Goal: Task Accomplishment & Management: Manage account settings

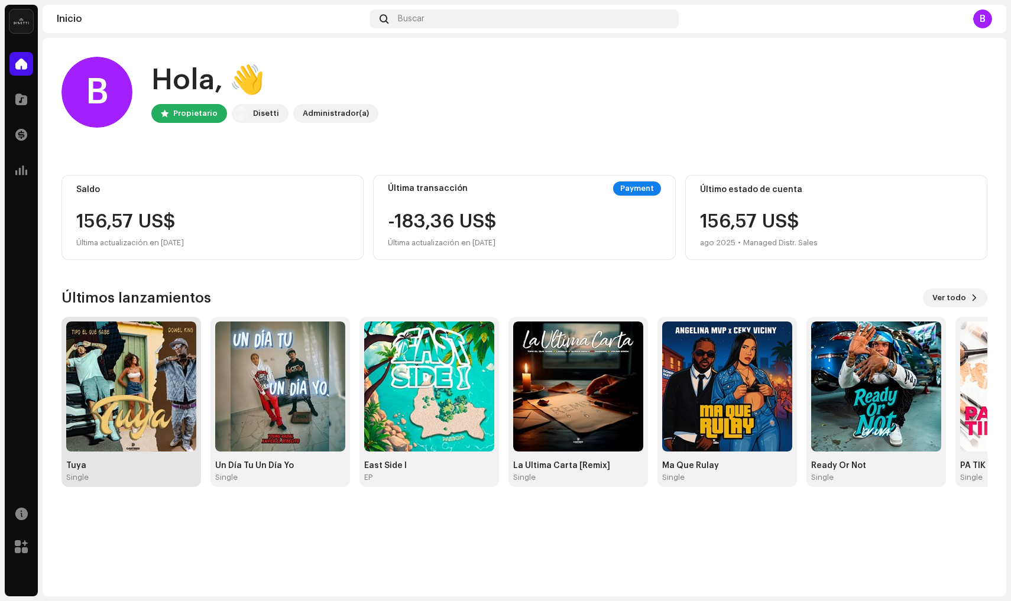
click at [145, 349] on img at bounding box center [131, 386] width 130 height 130
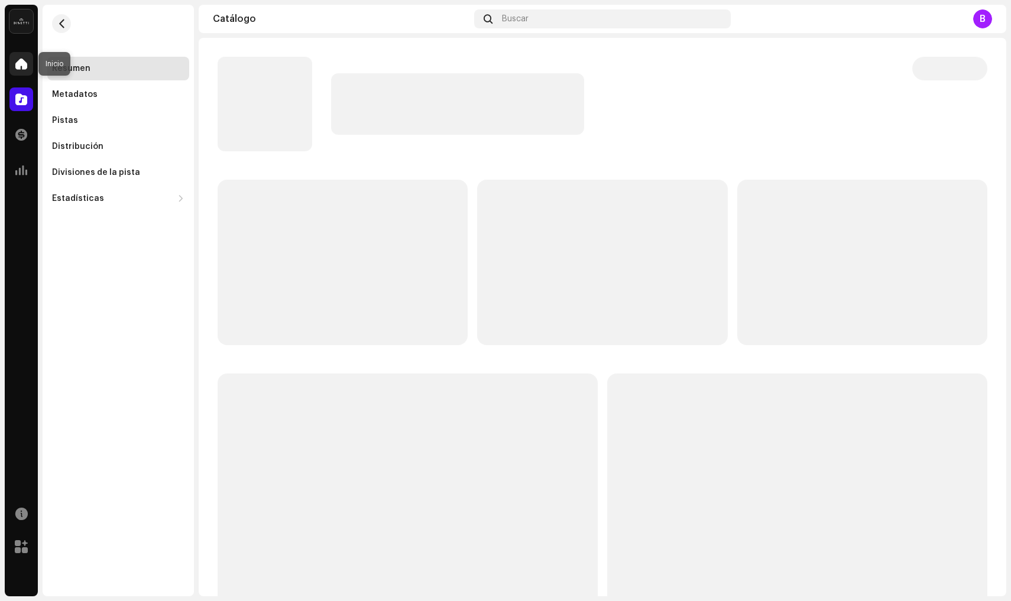
click at [21, 63] on span at bounding box center [21, 63] width 12 height 9
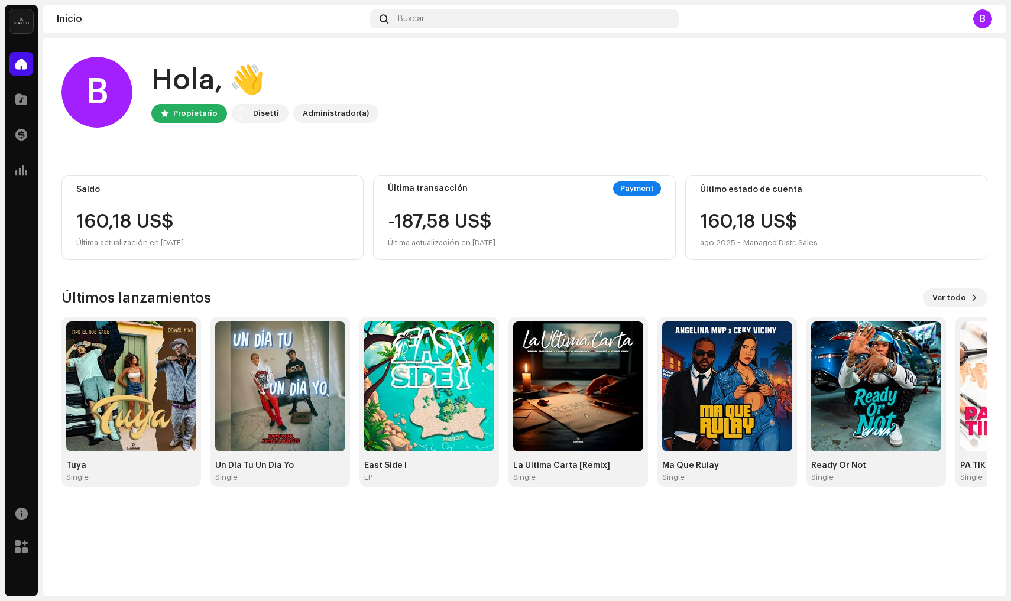
click at [202, 207] on div "Saldo 160,18 US$ Última actualización en [DATE]" at bounding box center [212, 217] width 302 height 85
click at [274, 223] on div "160,18 US$" at bounding box center [212, 221] width 272 height 19
click at [131, 369] on img at bounding box center [131, 386] width 130 height 130
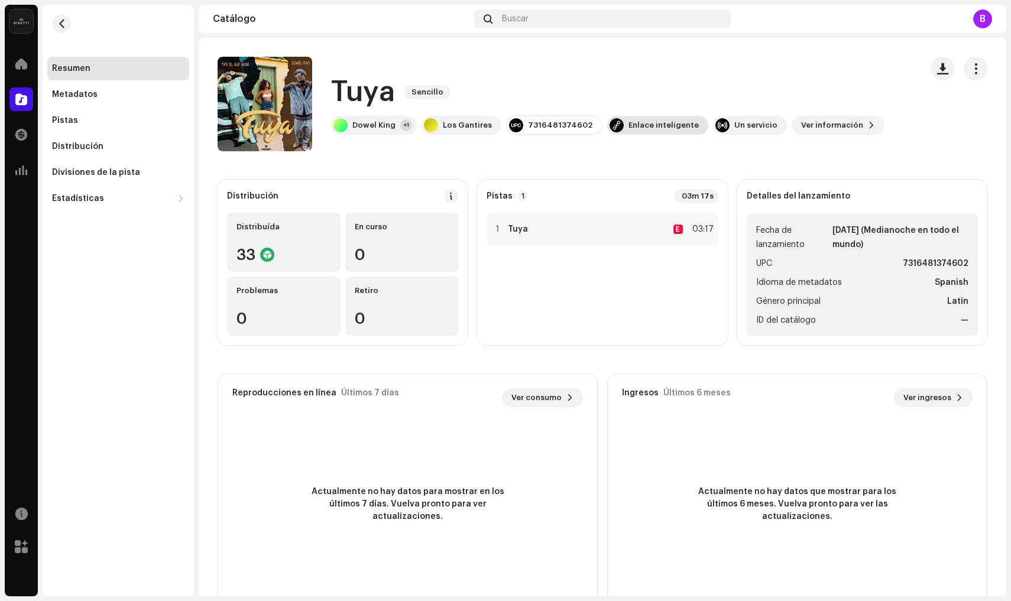
click at [660, 126] on div "Enlace inteligente" at bounding box center [663, 125] width 70 height 9
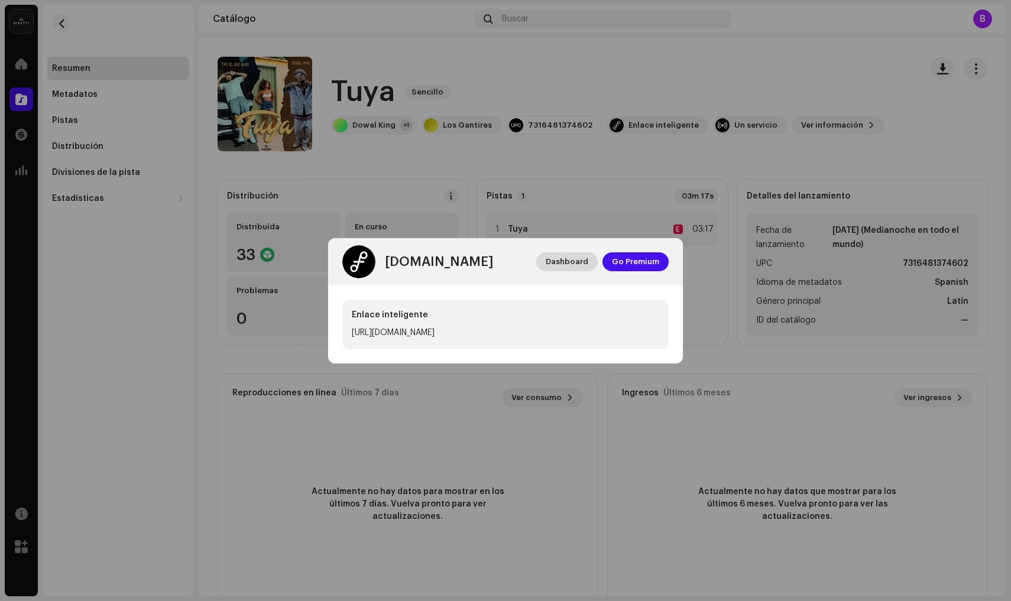
click at [574, 261] on span "Dashboard" at bounding box center [566, 262] width 43 height 24
click at [652, 261] on span "Go Premium" at bounding box center [635, 262] width 47 height 24
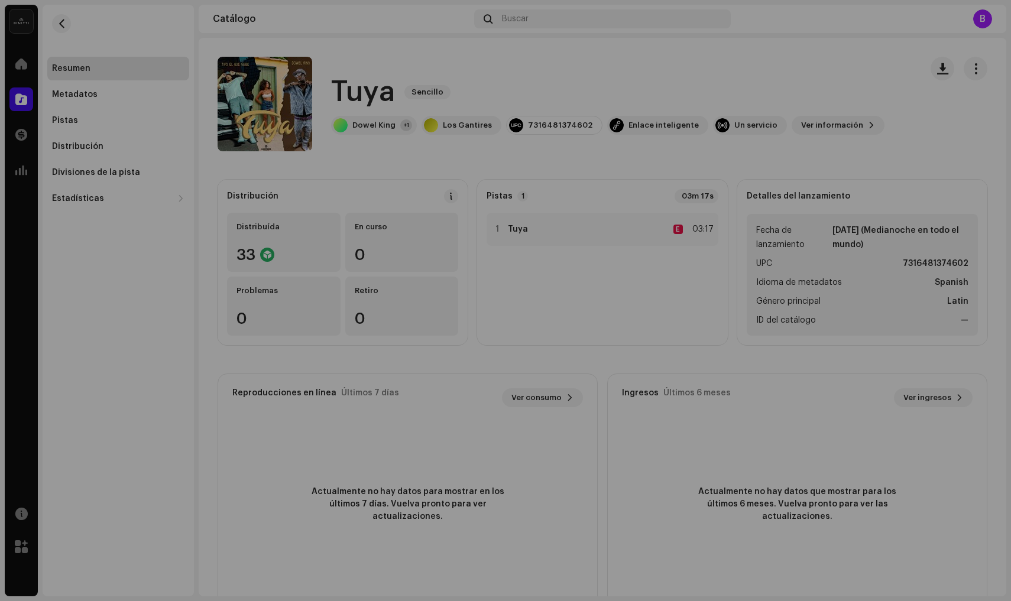
click at [617, 181] on div "[DOMAIN_NAME] Dashboard Go Premium Enlace inteligente [URL][DOMAIN_NAME]" at bounding box center [505, 300] width 1011 height 601
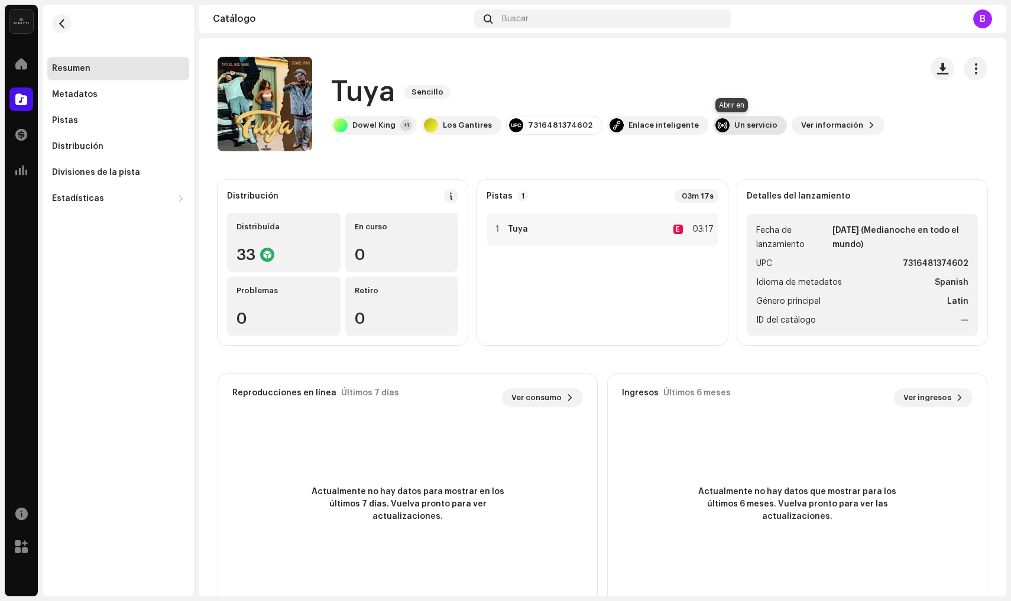
click at [734, 125] on div "Un servicio" at bounding box center [755, 125] width 43 height 9
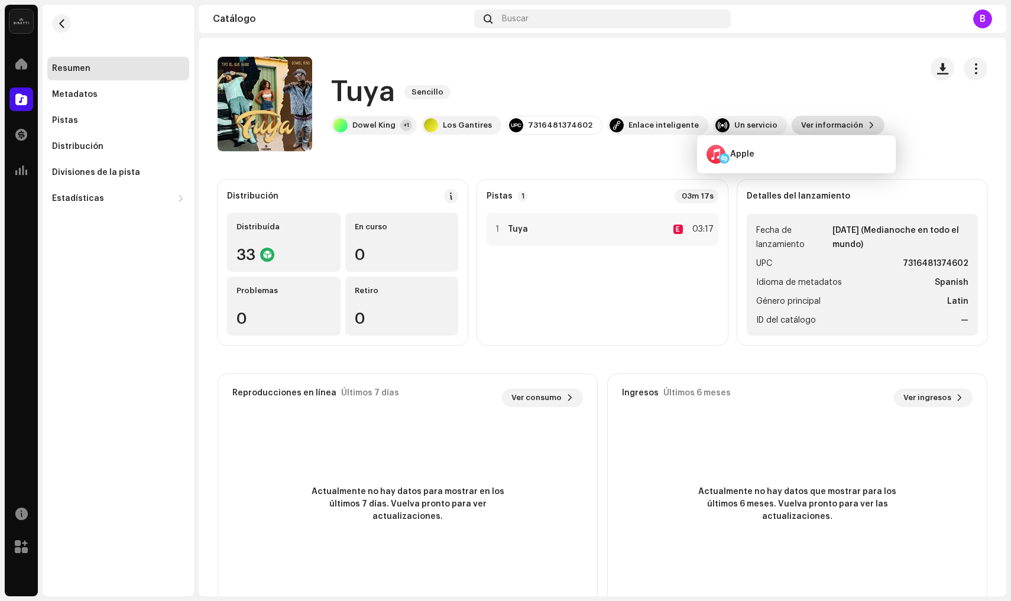
click at [823, 130] on span "Ver información" at bounding box center [832, 125] width 62 height 24
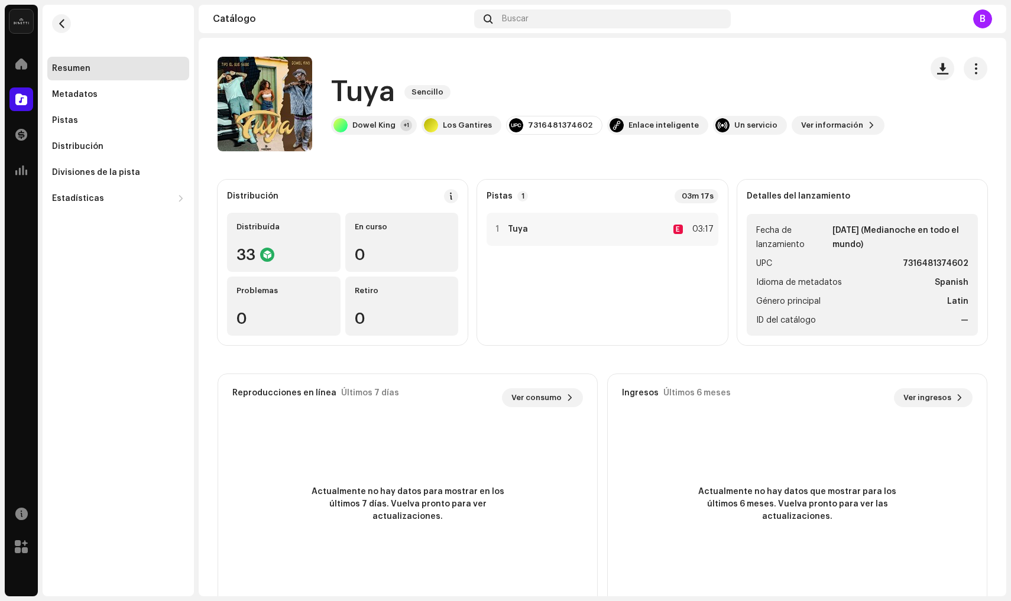
click at [913, 135] on div "Tuya 3043890 Metadatos Distribución Idioma de metadatos Spanish Título del lanz…" at bounding box center [505, 300] width 1011 height 601
click at [973, 64] on span "button" at bounding box center [975, 68] width 11 height 9
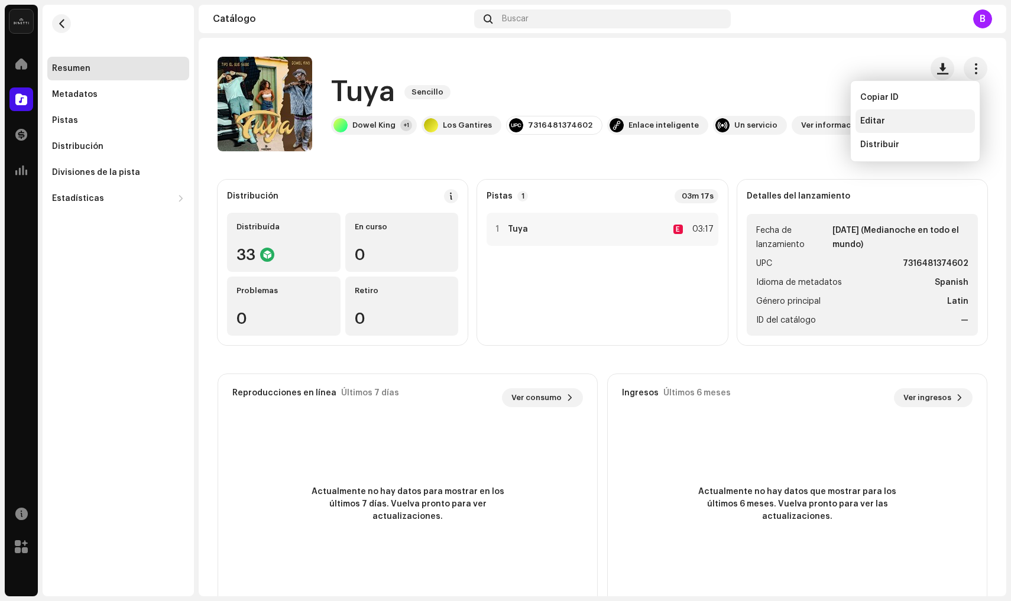
click at [928, 123] on div "Editar" at bounding box center [915, 120] width 110 height 9
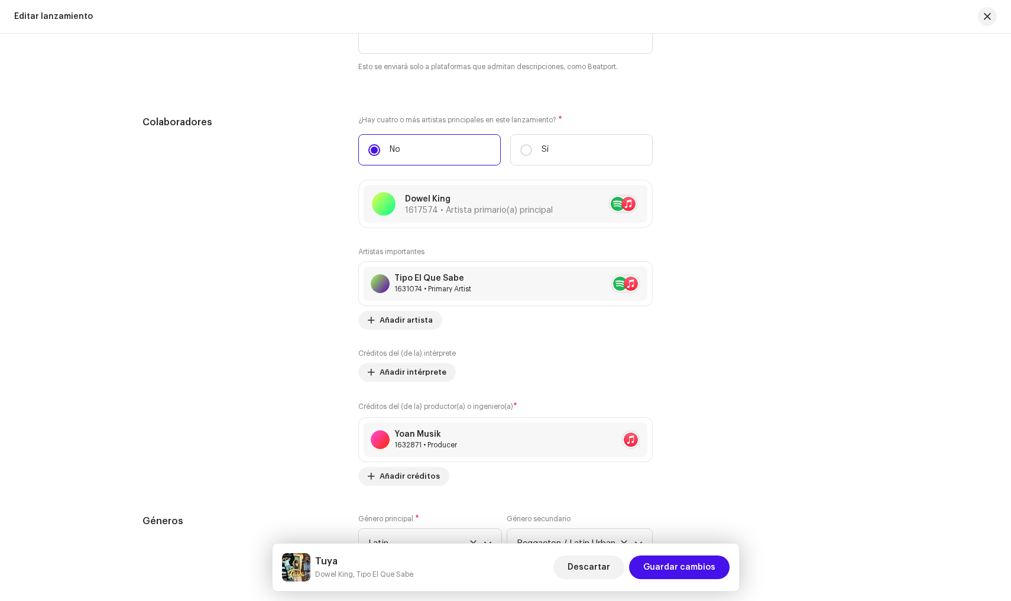
scroll to position [1133, 0]
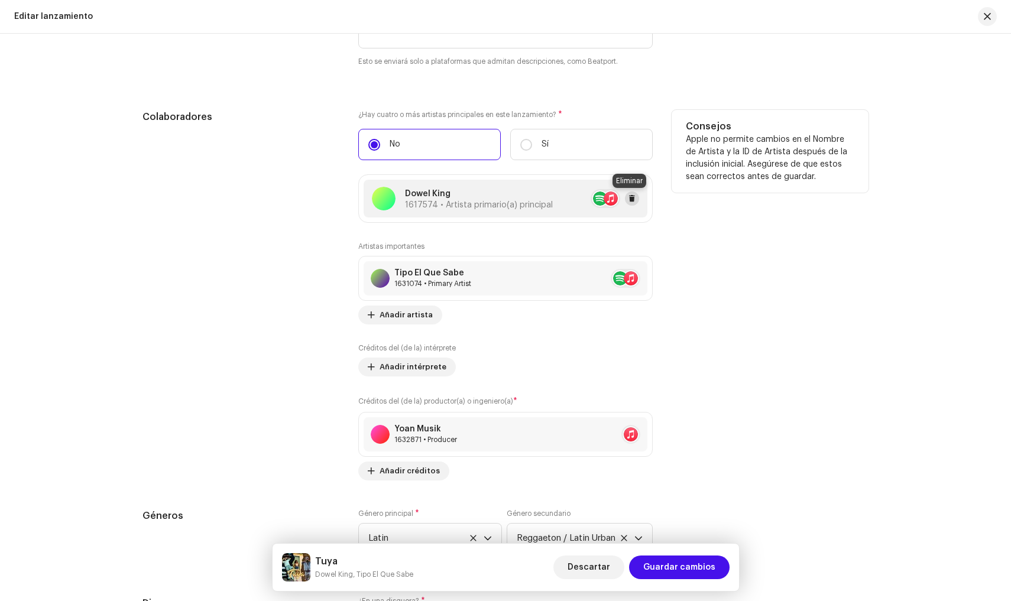
click at [630, 200] on span at bounding box center [631, 198] width 7 height 9
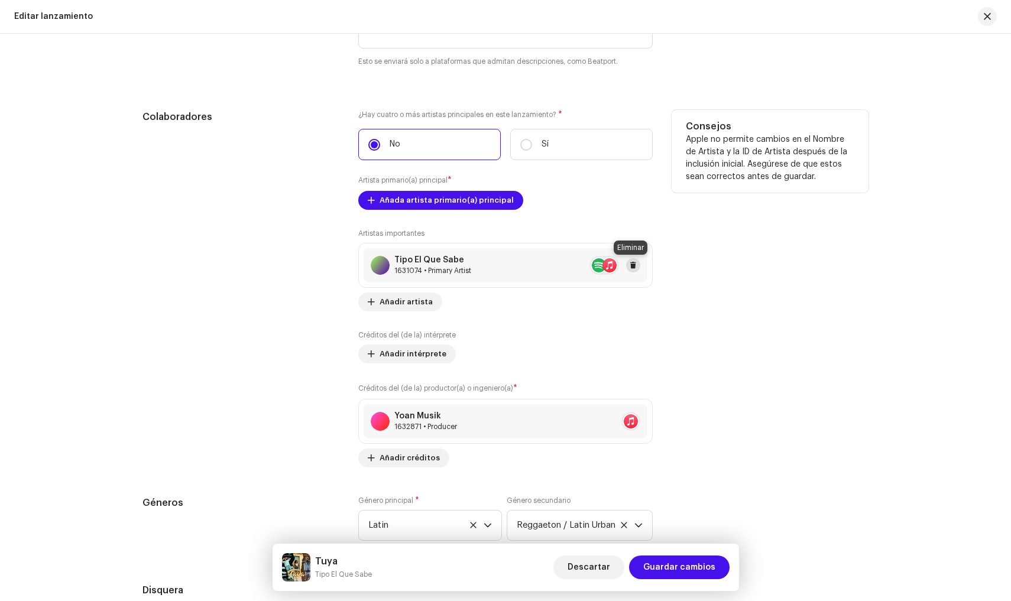
click at [634, 267] on span at bounding box center [632, 265] width 7 height 9
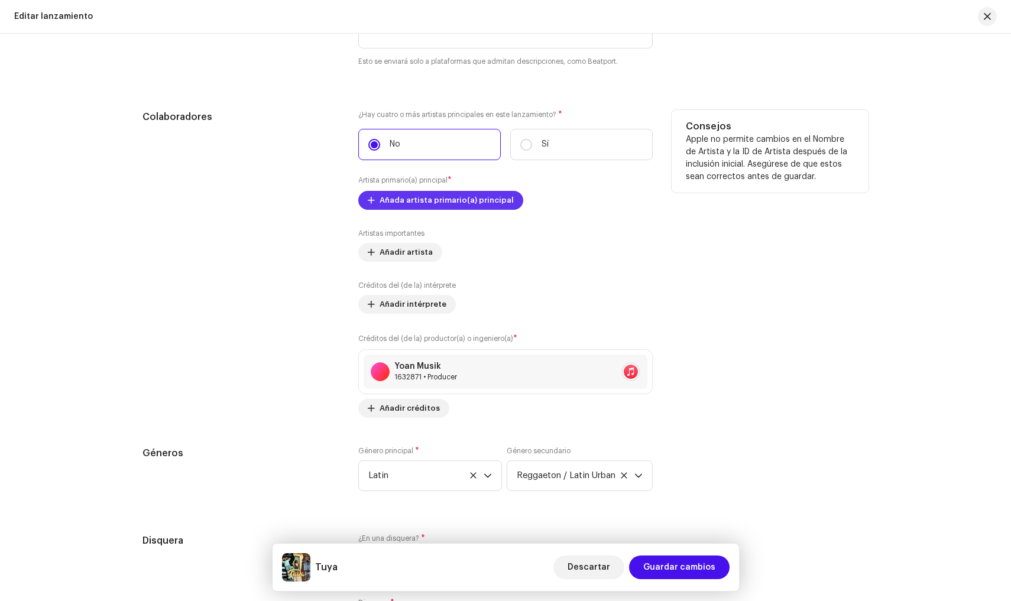
click at [421, 203] on span "Añada artista primario(a) principal" at bounding box center [446, 201] width 134 height 24
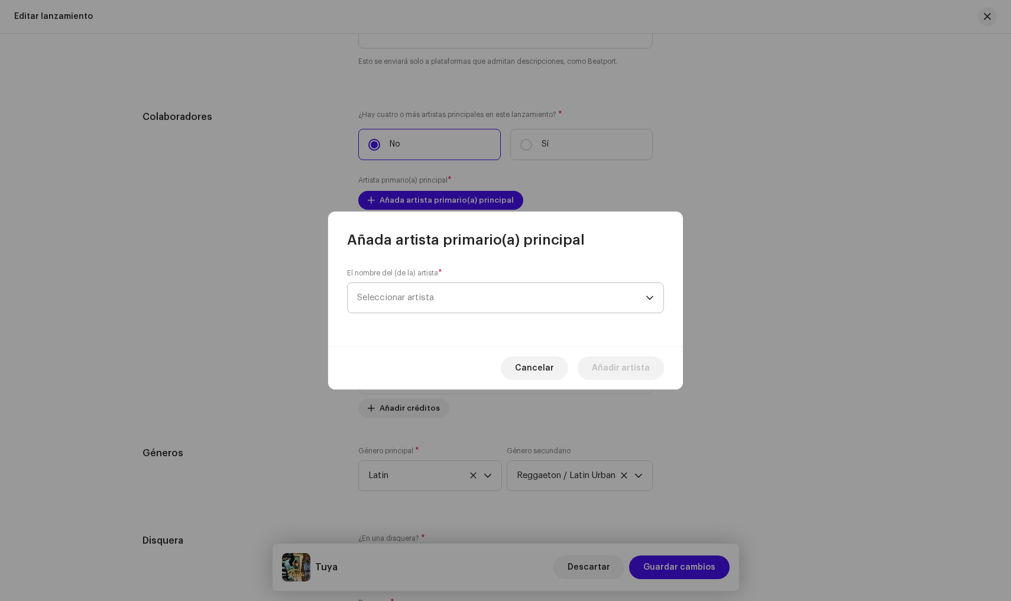
click at [419, 300] on span "Seleccionar artista" at bounding box center [395, 297] width 77 height 9
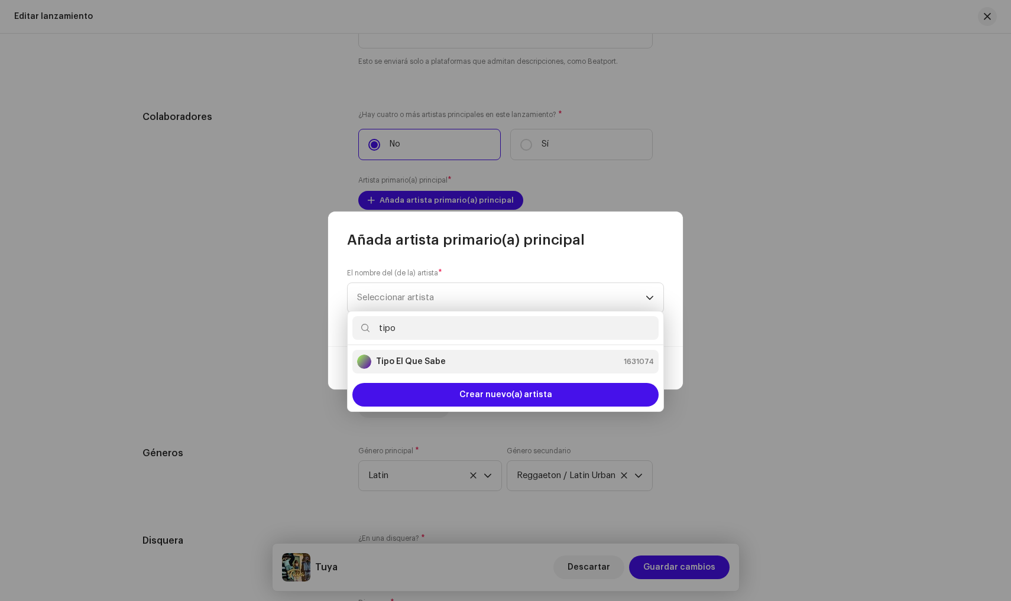
type input "tipo"
click at [423, 366] on strong "Tipo El Que Sabe" at bounding box center [411, 362] width 70 height 12
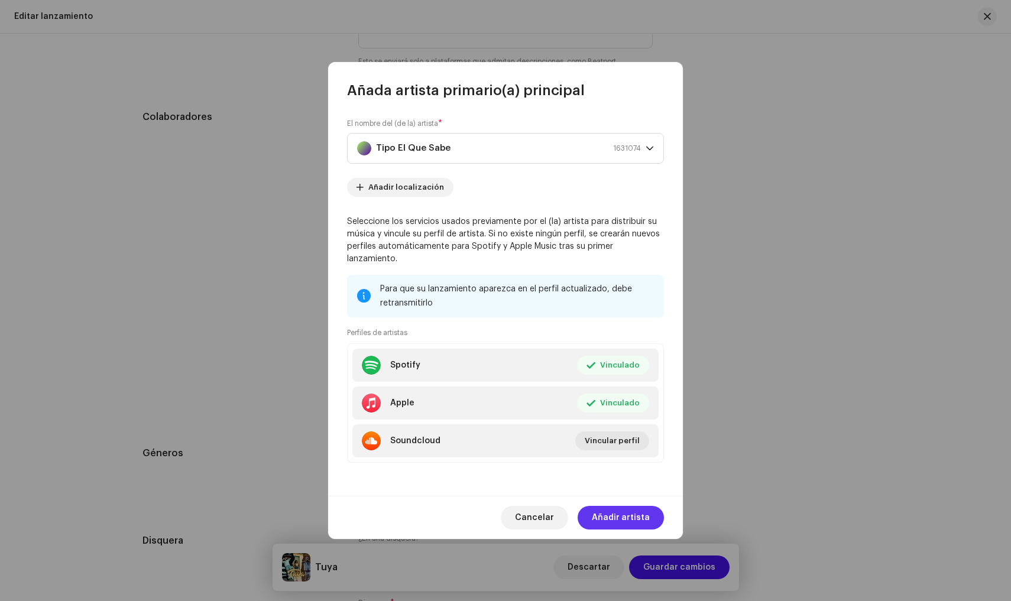
click at [621, 514] on span "Añadir artista" at bounding box center [621, 518] width 58 height 24
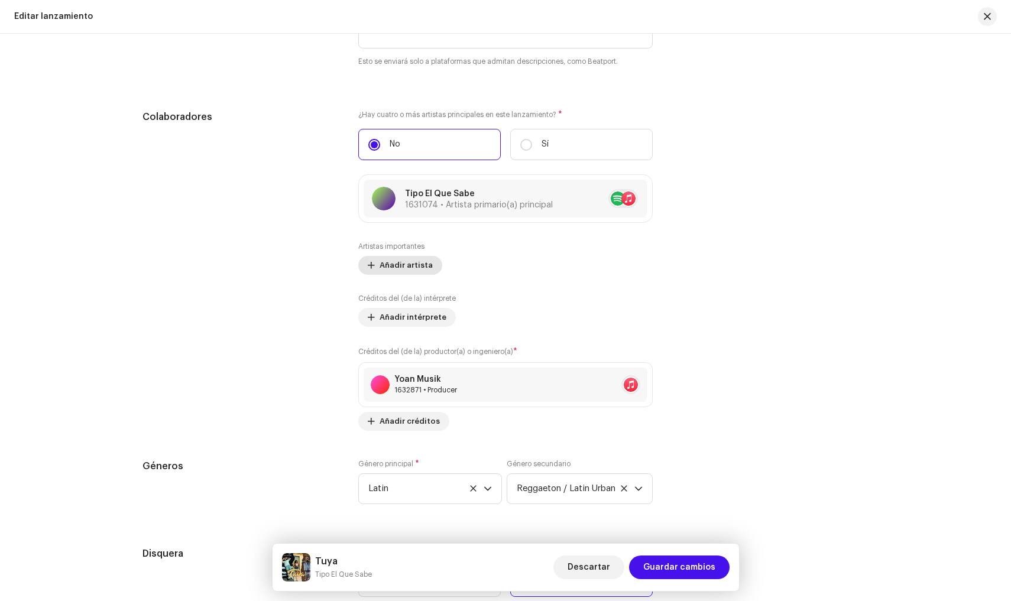
click at [405, 266] on span "Añadir artista" at bounding box center [405, 266] width 53 height 24
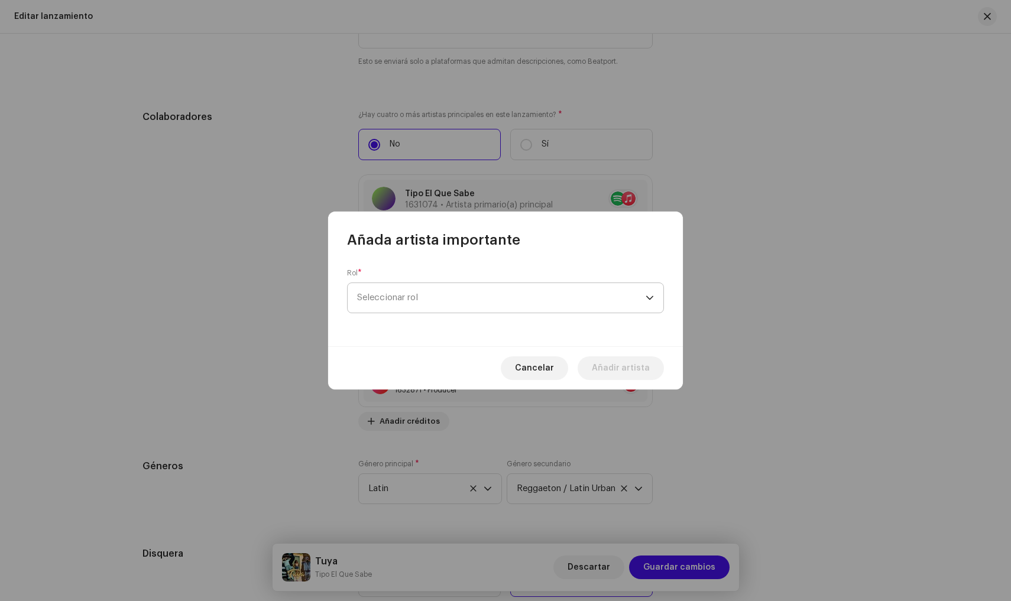
click at [423, 293] on span "Seleccionar rol" at bounding box center [501, 298] width 288 height 30
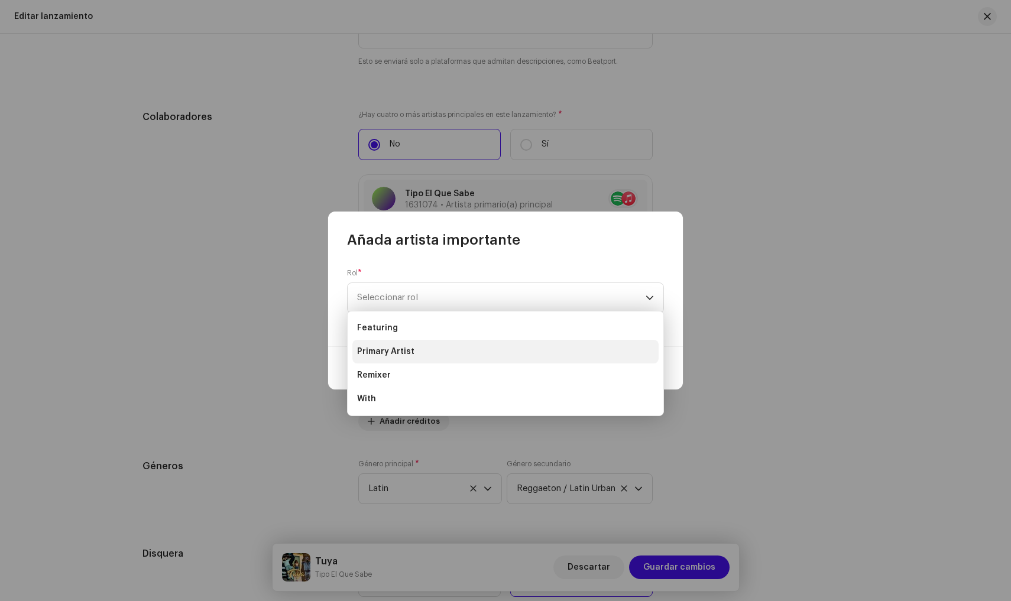
click at [422, 356] on li "Primary Artist" at bounding box center [505, 352] width 306 height 24
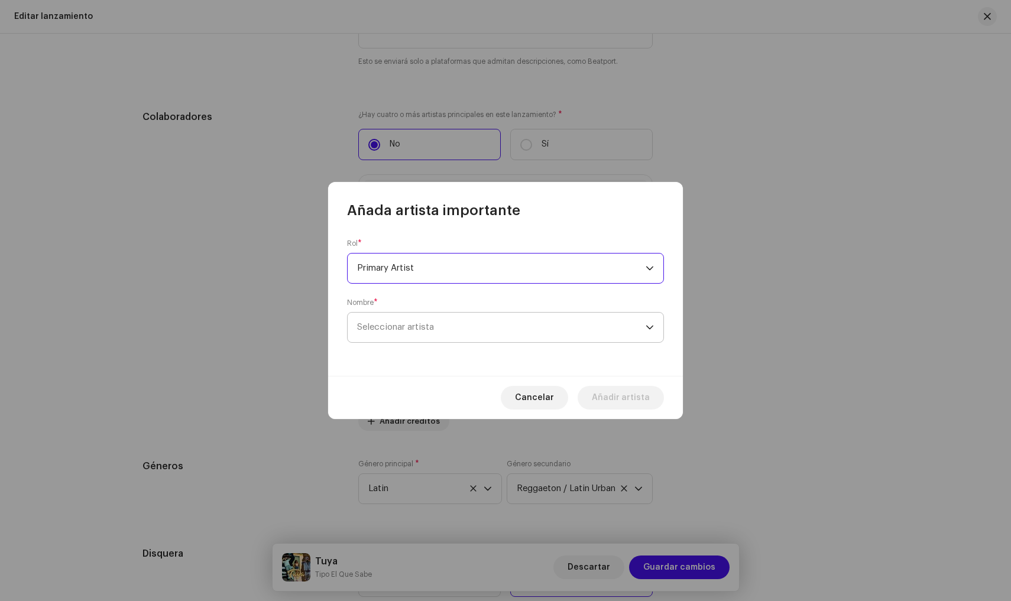
click at [431, 337] on span "Seleccionar artista" at bounding box center [501, 328] width 288 height 30
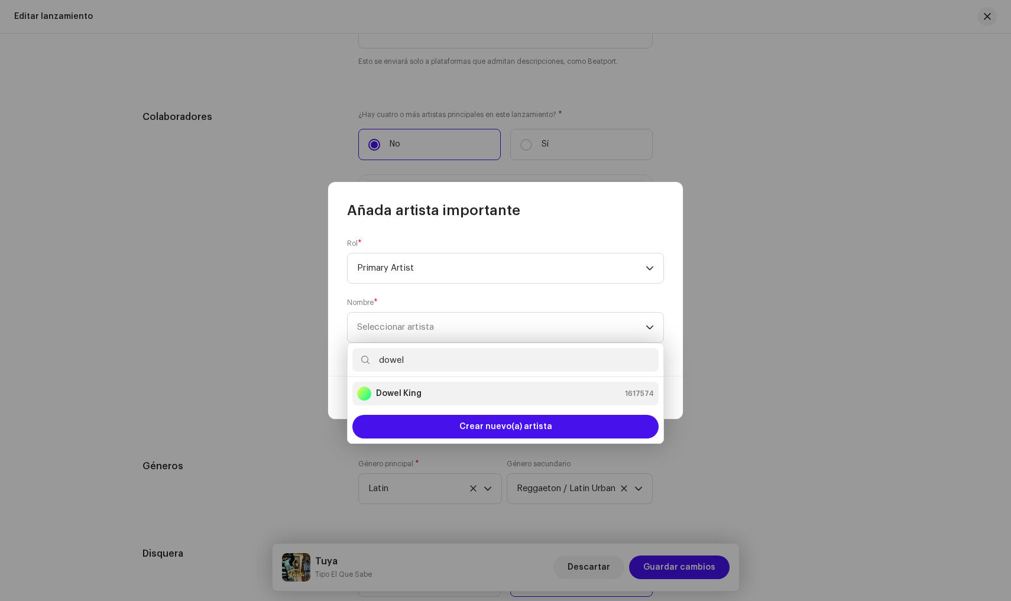
type input "dowel"
click at [449, 403] on li "Dowel King 1617574" at bounding box center [505, 394] width 306 height 24
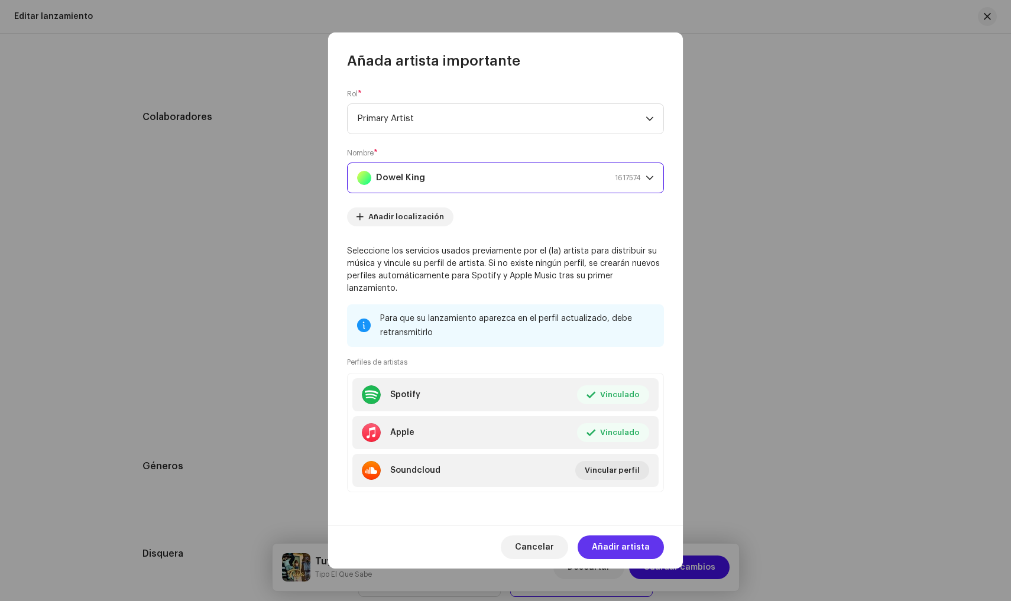
click at [622, 542] on span "Añadir artista" at bounding box center [621, 547] width 58 height 24
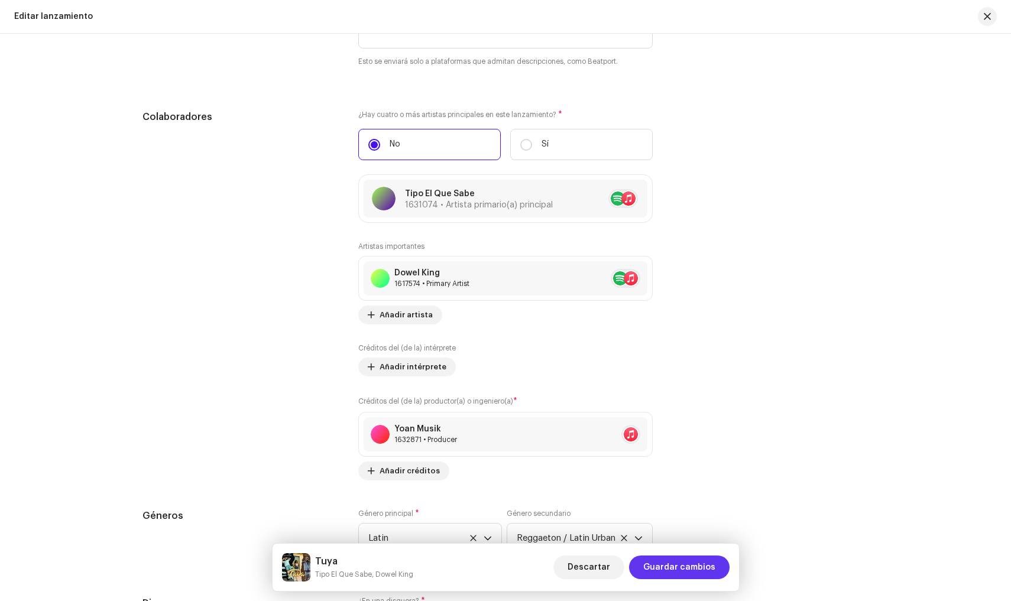
click at [683, 569] on span "Guardar cambios" at bounding box center [679, 568] width 72 height 24
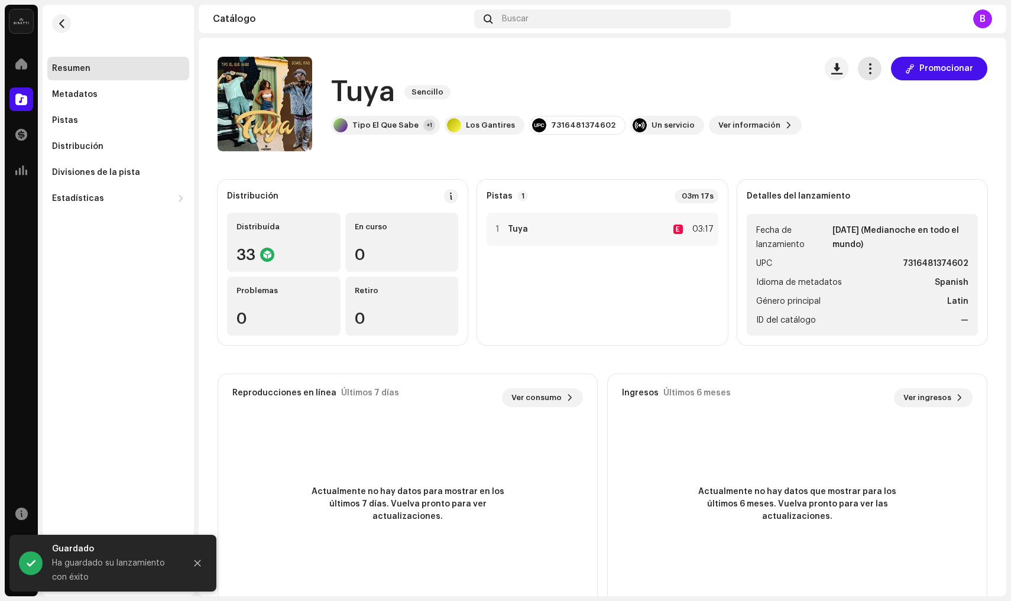
click at [869, 74] on button "button" at bounding box center [870, 69] width 24 height 24
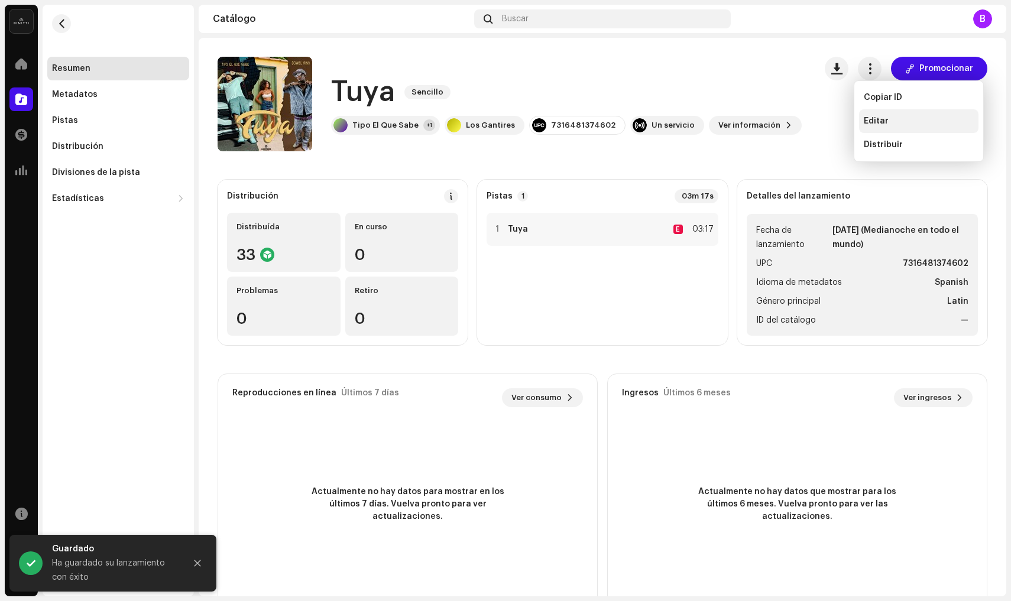
click at [873, 125] on span "Editar" at bounding box center [875, 120] width 25 height 9
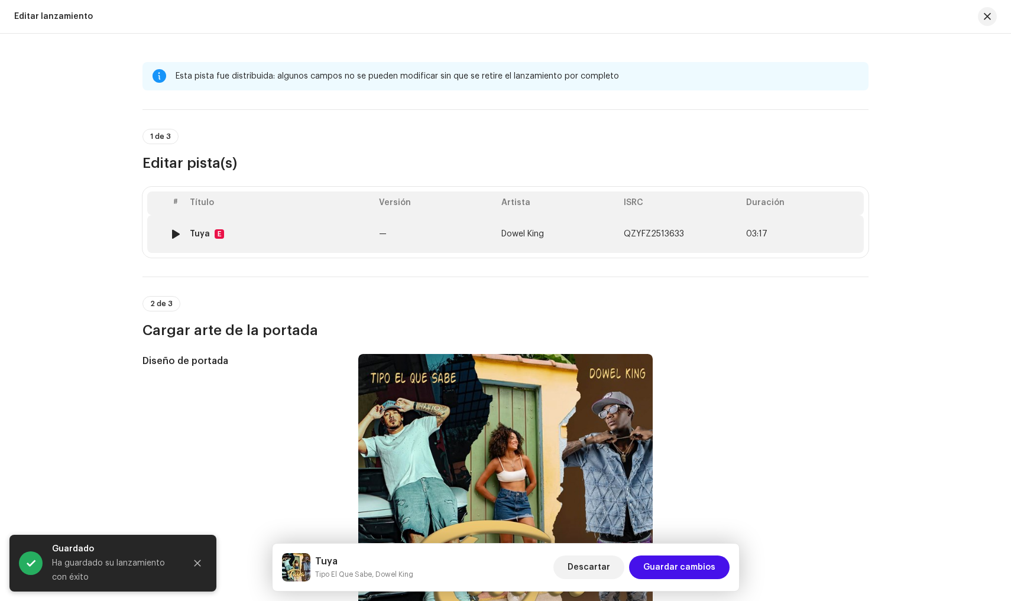
click at [455, 232] on td "—" at bounding box center [435, 234] width 122 height 38
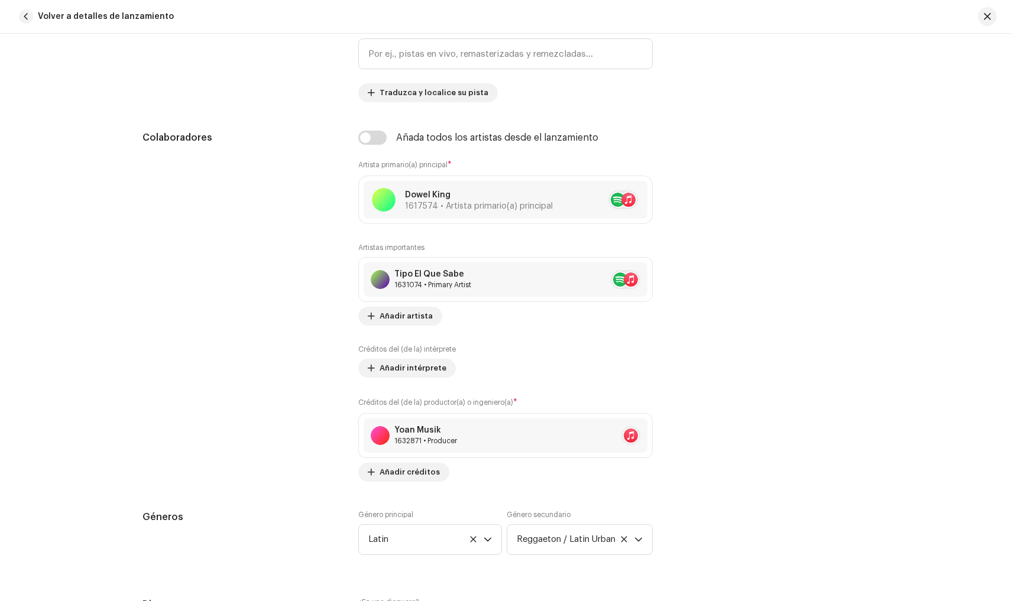
scroll to position [668, 0]
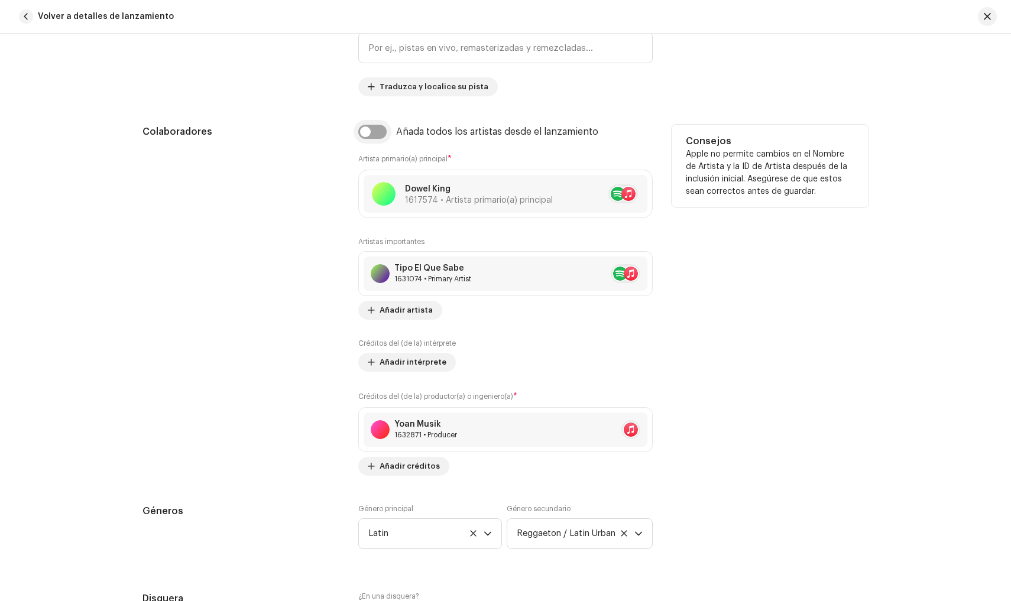
click at [375, 129] on input "checkbox" at bounding box center [372, 132] width 28 height 14
checkbox input "true"
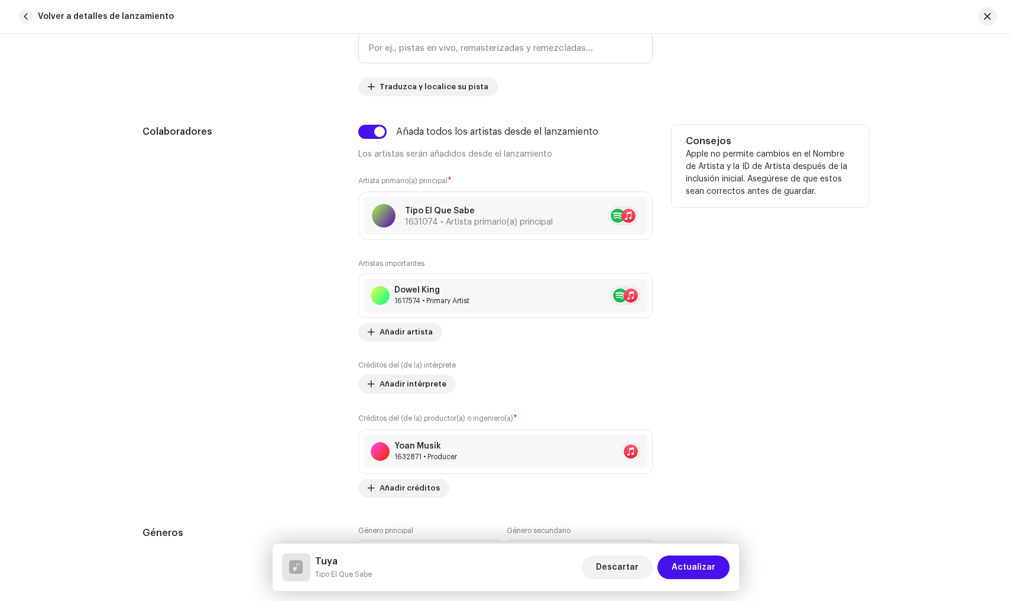
click at [793, 336] on div "Consejos Apple no permite cambios en el Nombre de Artista y la ID de Artista de…" at bounding box center [769, 311] width 197 height 373
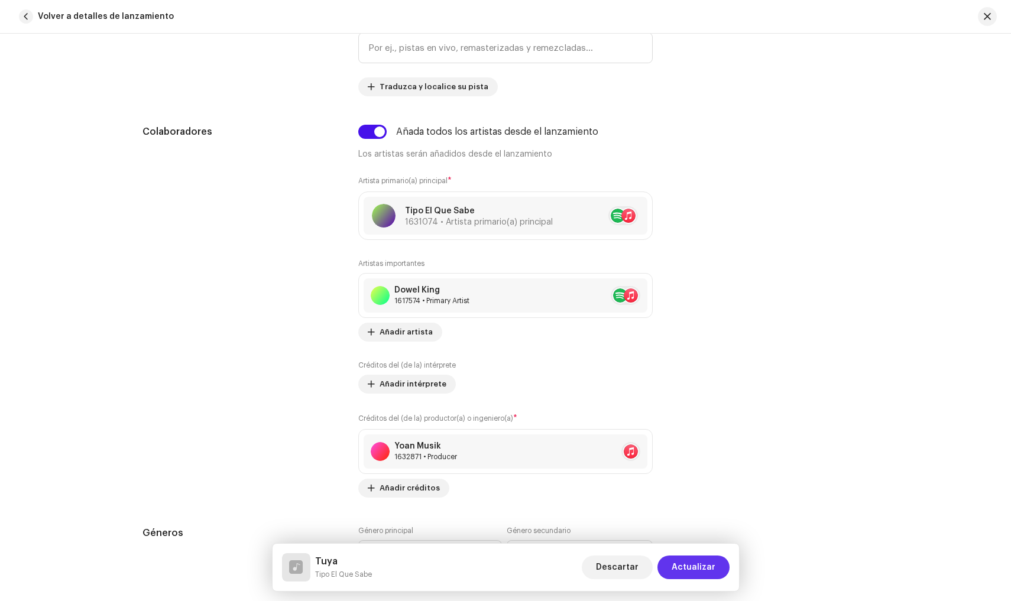
click at [696, 572] on span "Actualizar" at bounding box center [693, 568] width 44 height 24
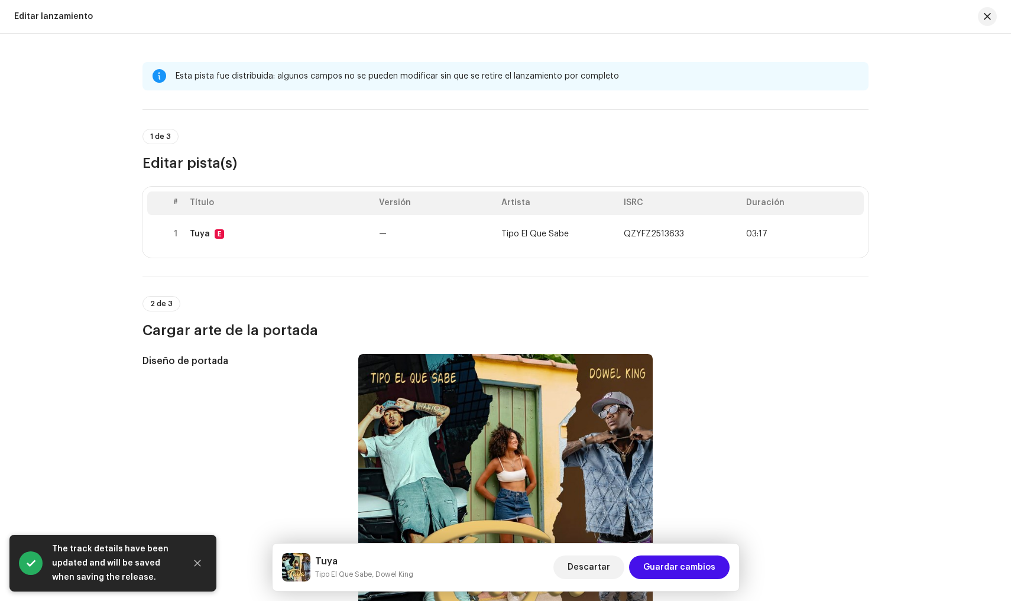
click at [939, 342] on div "Esta pista fue distribuida: algunos [PERSON_NAME] no se pueden modificar sin qu…" at bounding box center [505, 317] width 1011 height 567
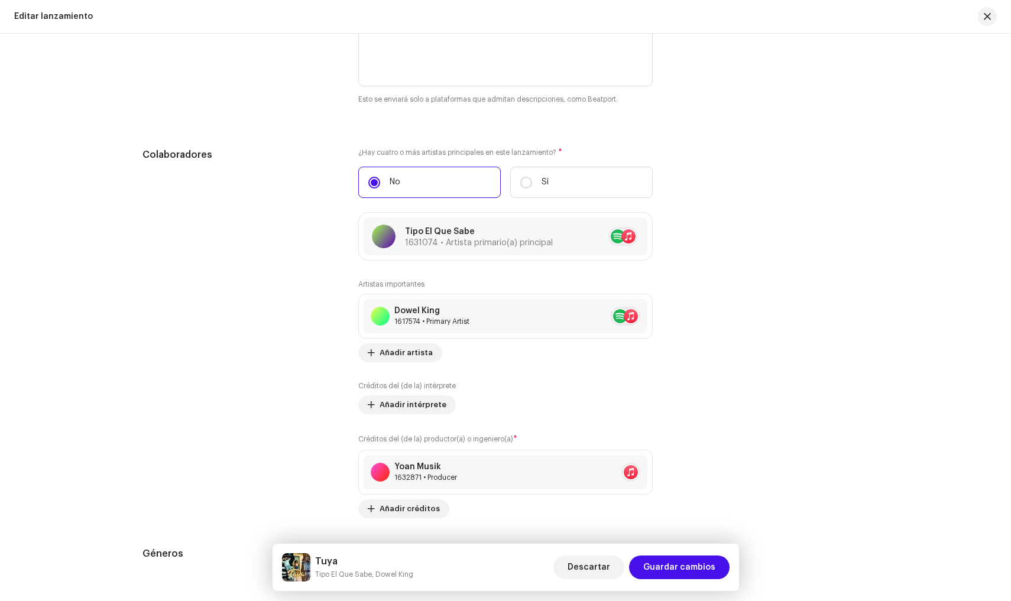
scroll to position [1037, 0]
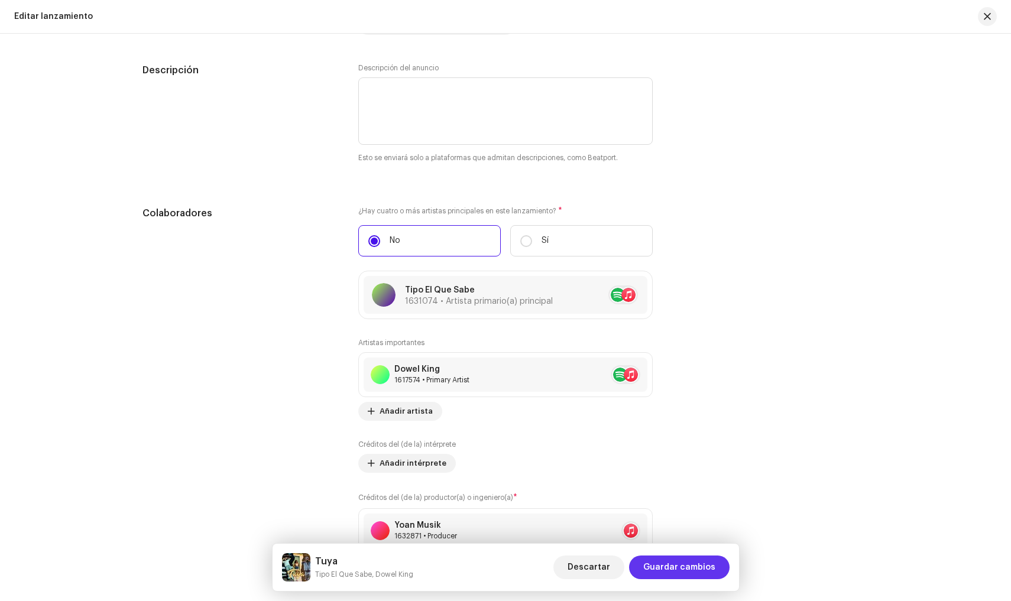
click at [709, 567] on span "Guardar cambios" at bounding box center [679, 568] width 72 height 24
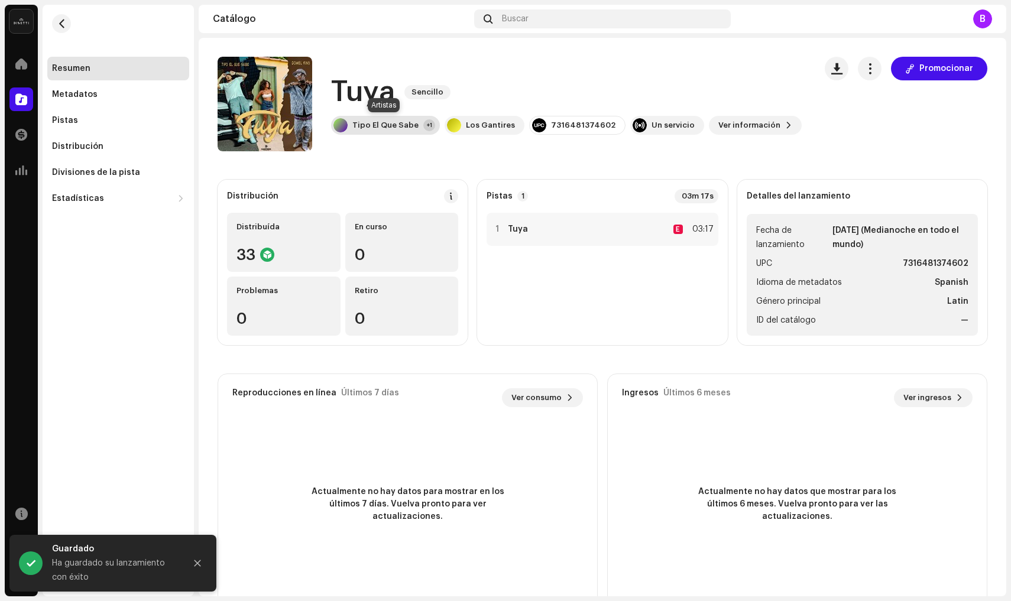
click at [426, 122] on div "+1" at bounding box center [429, 125] width 12 height 12
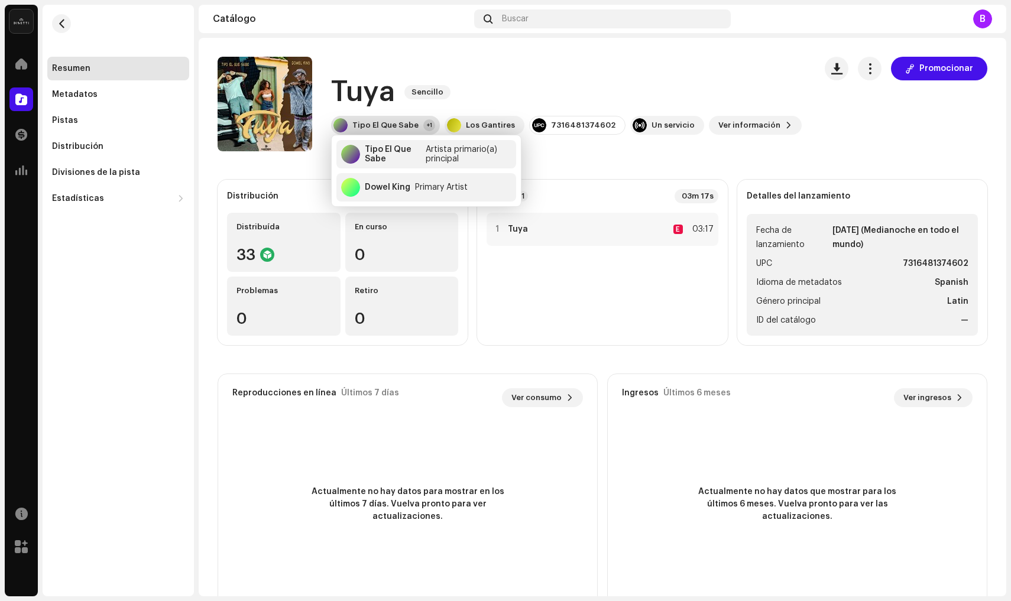
click at [426, 122] on div "+1" at bounding box center [429, 125] width 12 height 12
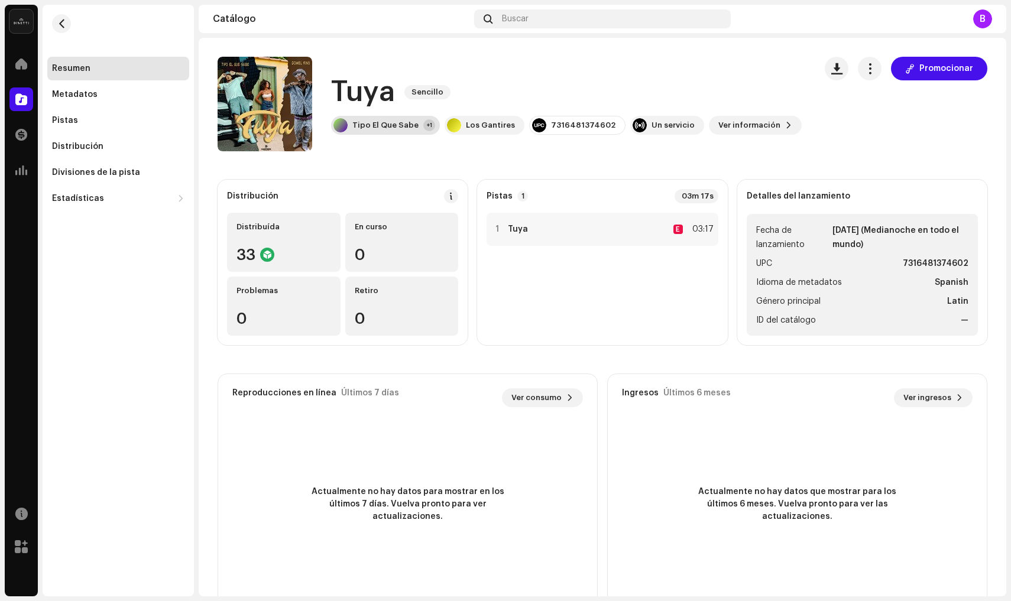
click at [426, 122] on div "+1" at bounding box center [429, 125] width 12 height 12
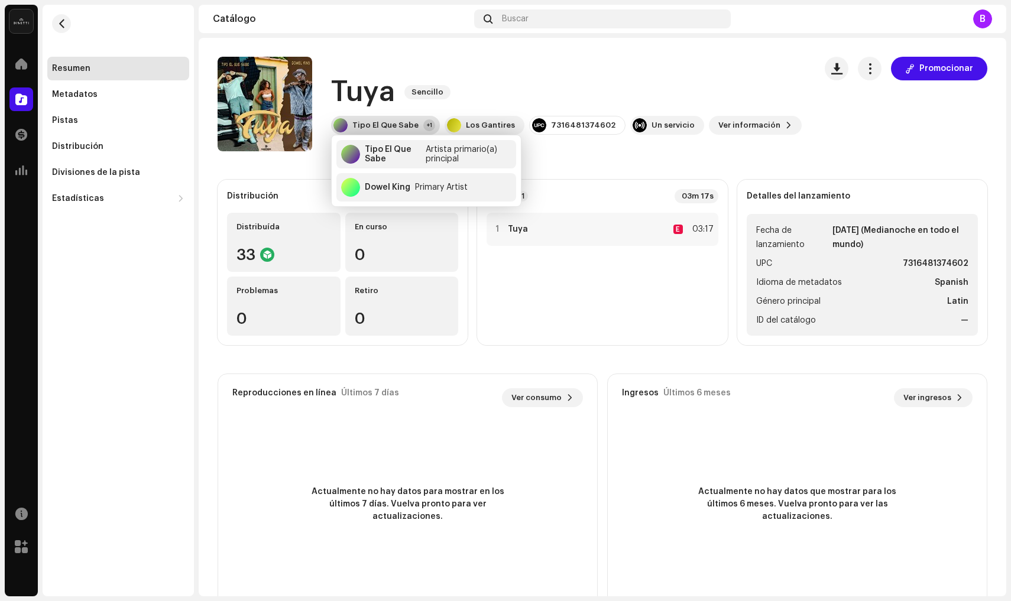
click at [426, 122] on div "+1" at bounding box center [429, 125] width 12 height 12
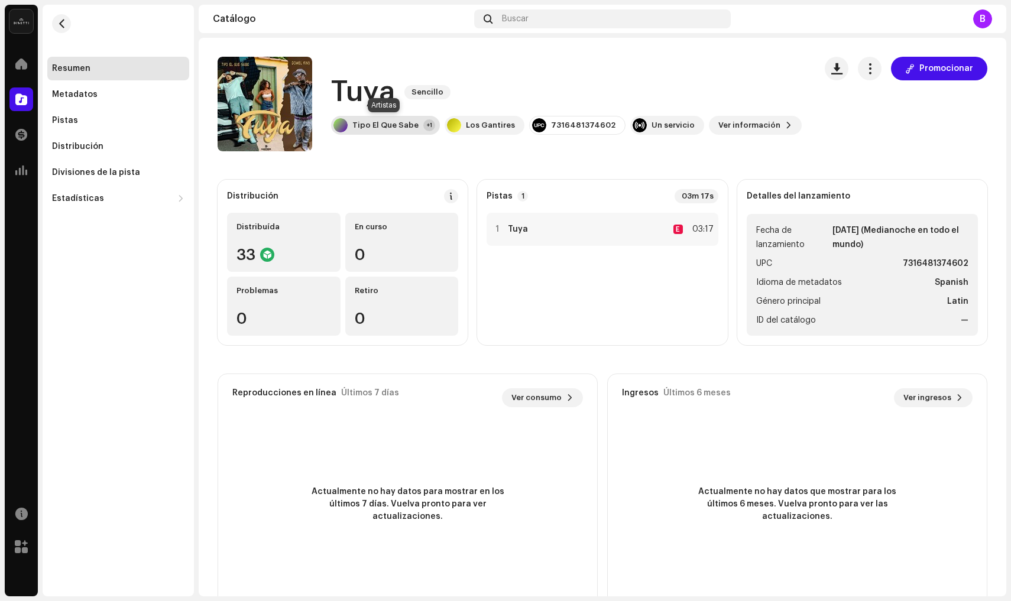
click at [384, 126] on div "Tipo El Que Sabe" at bounding box center [385, 125] width 66 height 9
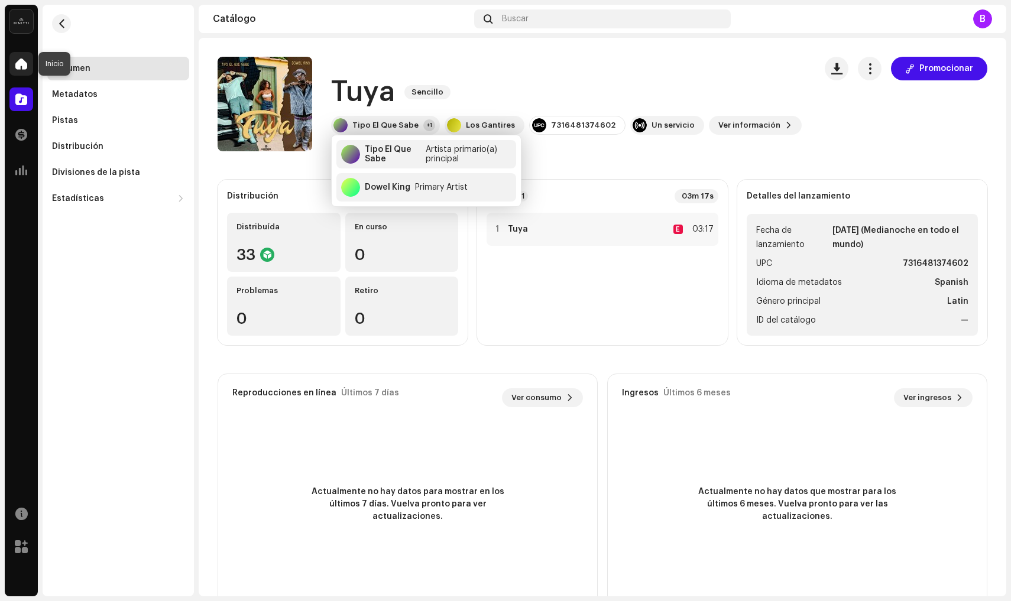
click at [23, 68] on span at bounding box center [21, 63] width 12 height 9
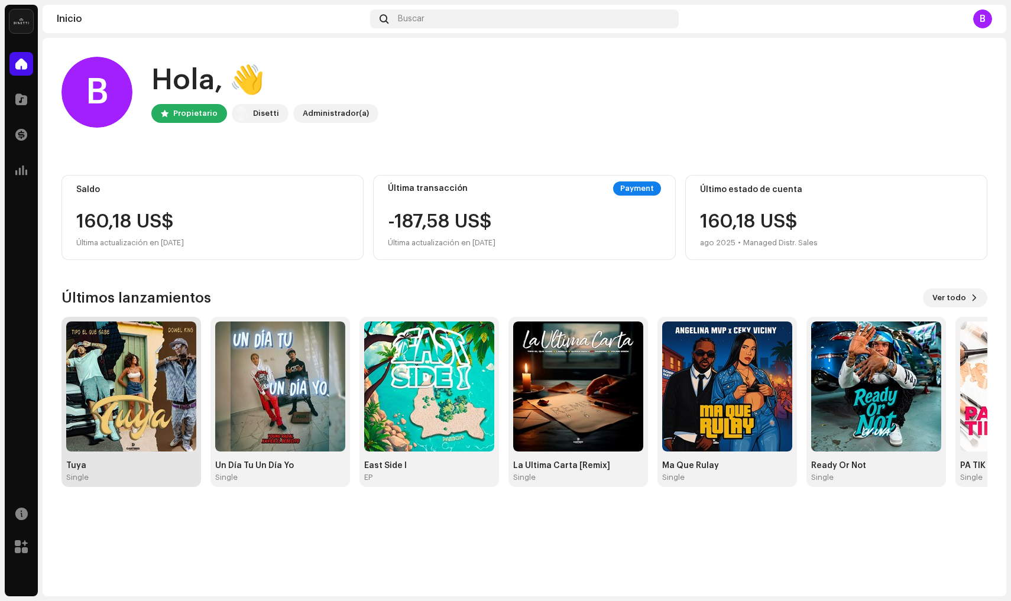
click at [166, 381] on img at bounding box center [131, 386] width 130 height 130
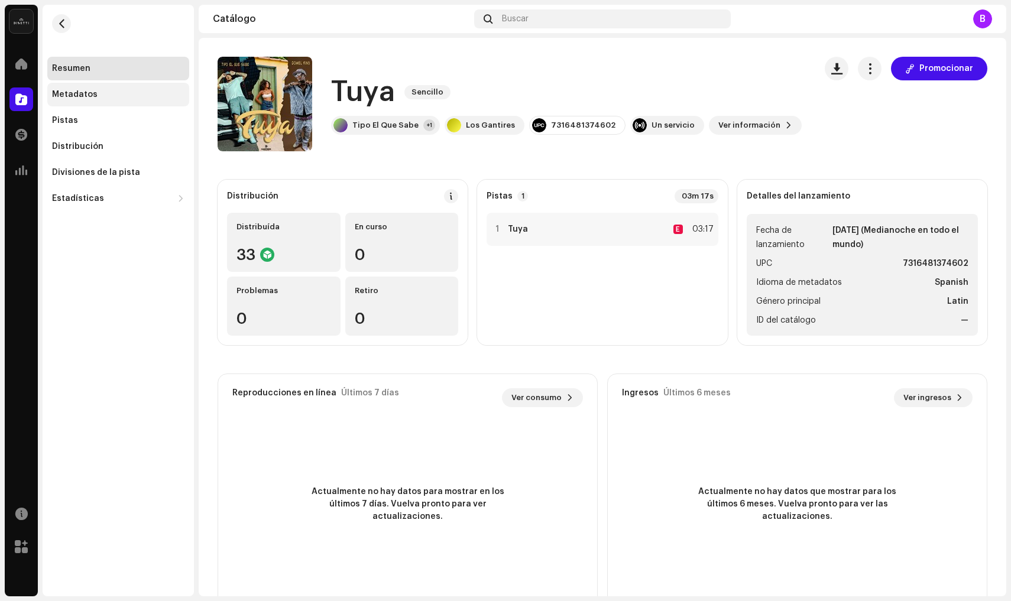
click at [76, 99] on div "Metadatos" at bounding box center [75, 94] width 46 height 9
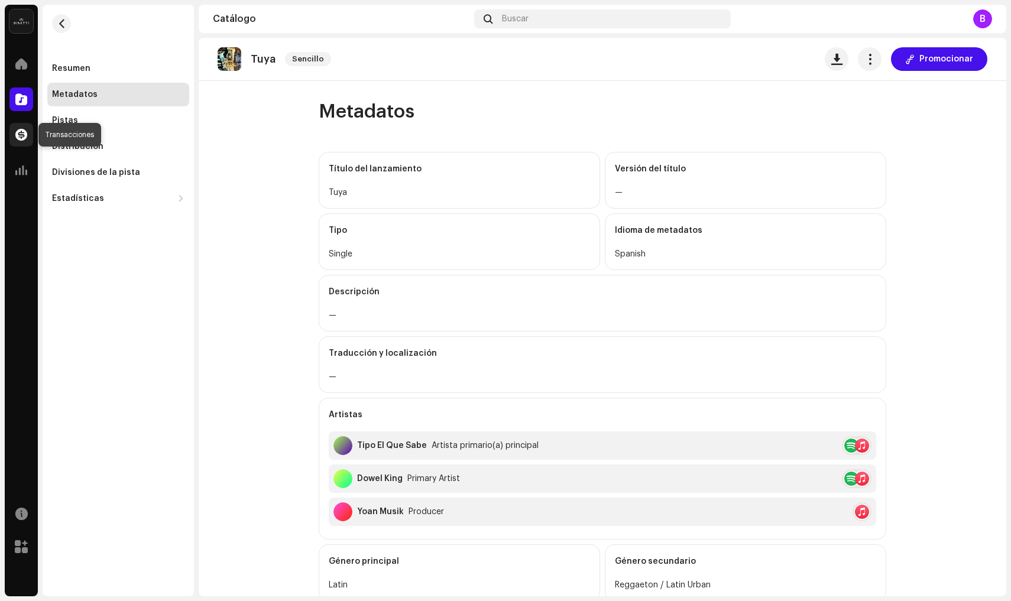
click at [22, 134] on span at bounding box center [21, 134] width 12 height 9
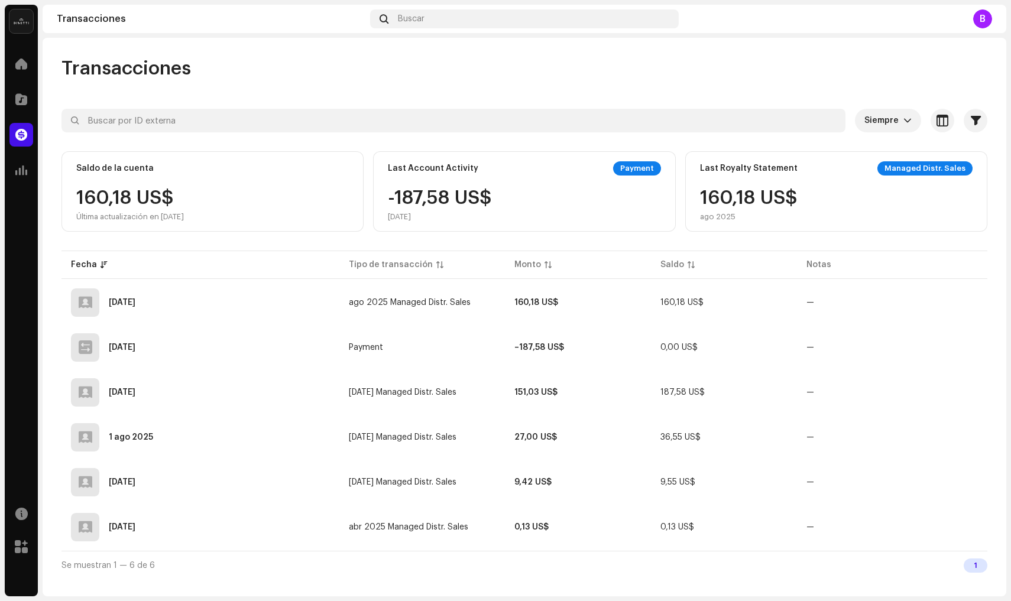
click at [928, 167] on div "Managed Distr. Sales" at bounding box center [924, 168] width 95 height 14
click at [942, 265] on table "Fecha Tipo de transacción Monto Saldo Notas [DATE] ago 2025 Managed Distr. Sale…" at bounding box center [523, 399] width 925 height 303
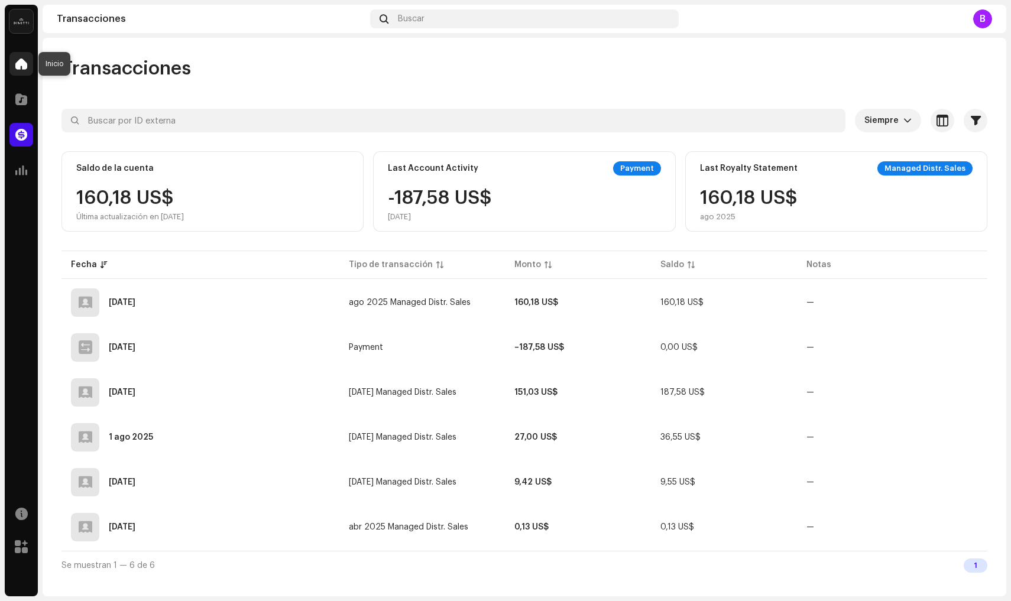
click at [20, 65] on span at bounding box center [21, 63] width 12 height 9
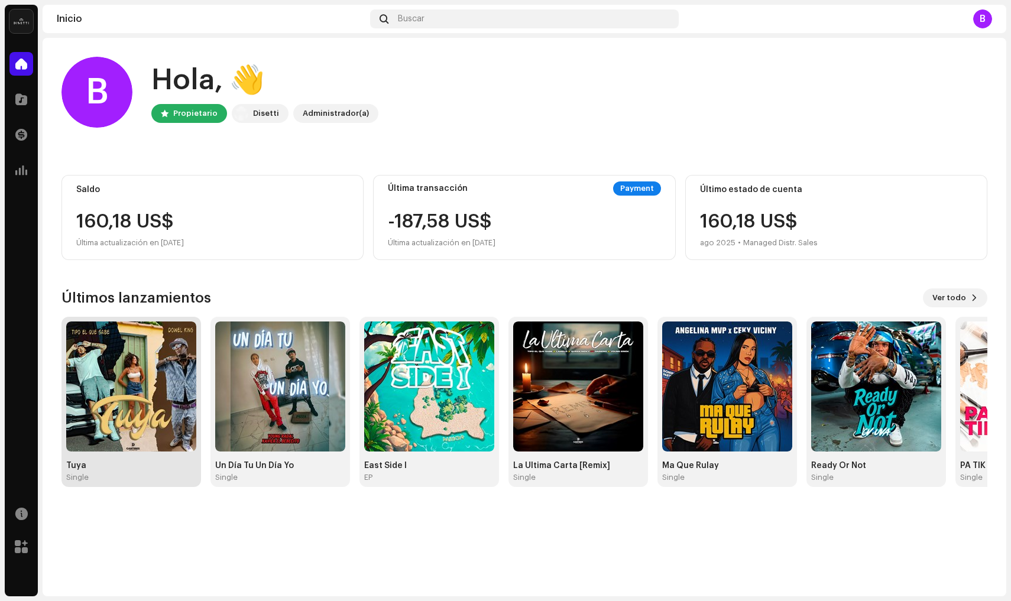
click at [128, 354] on img at bounding box center [131, 386] width 130 height 130
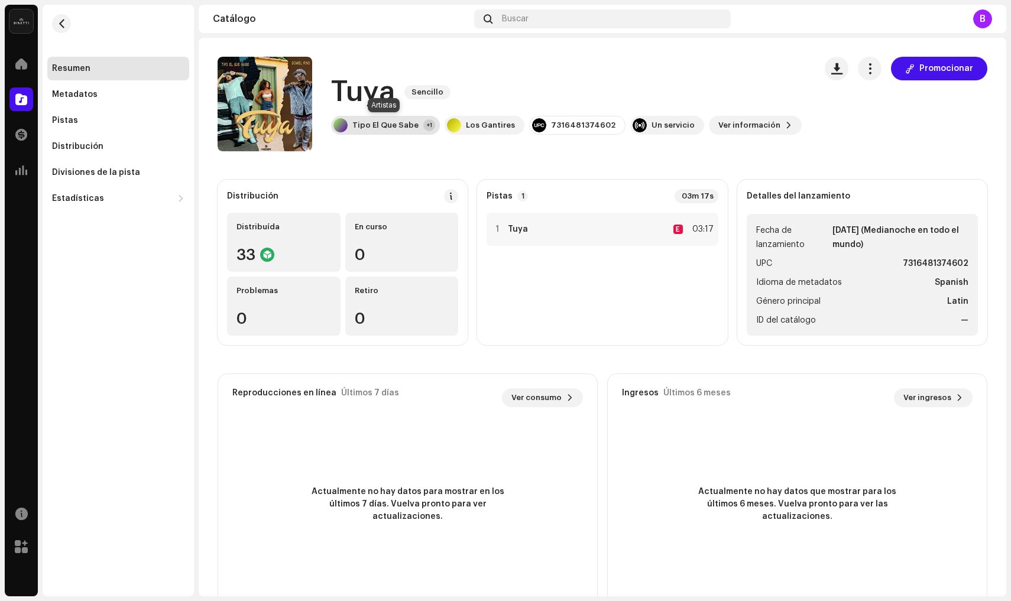
click at [395, 129] on div "Tipo El Que Sabe" at bounding box center [385, 125] width 66 height 9
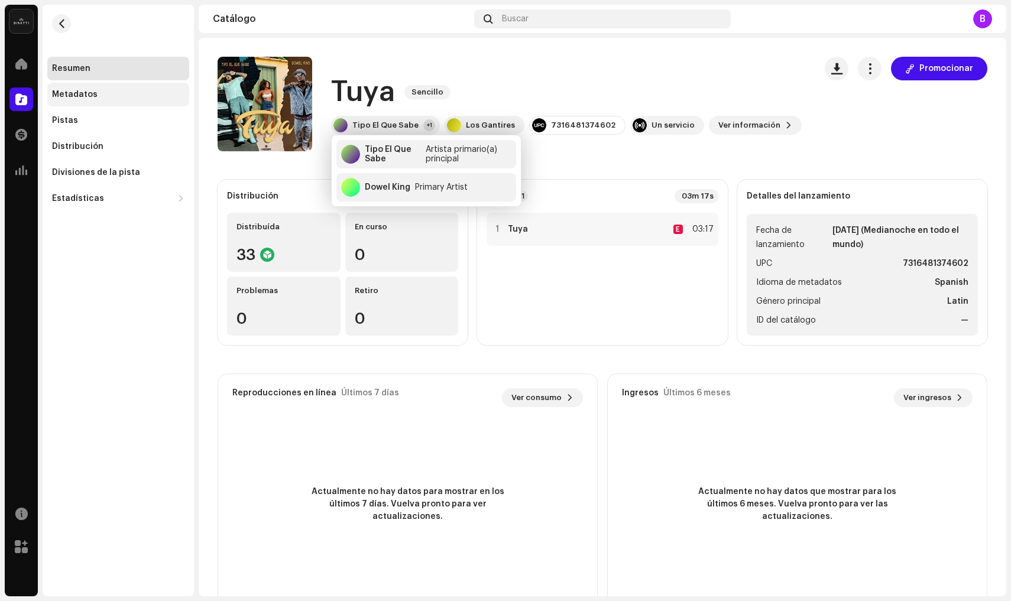
click at [70, 95] on div "Metadatos" at bounding box center [75, 94] width 46 height 9
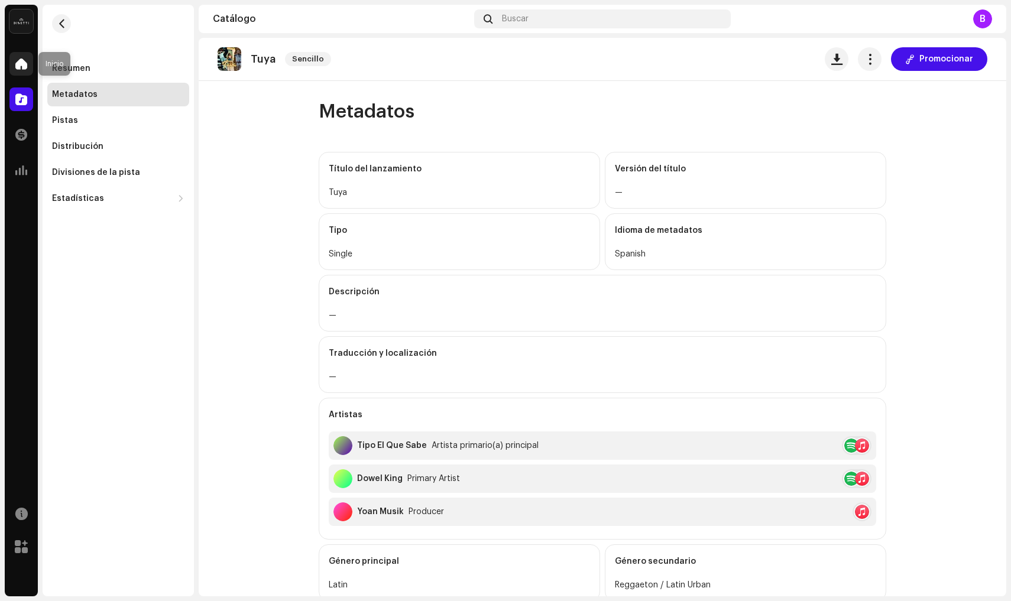
click at [19, 59] on span at bounding box center [21, 63] width 12 height 9
